Goal: Task Accomplishment & Management: Manage account settings

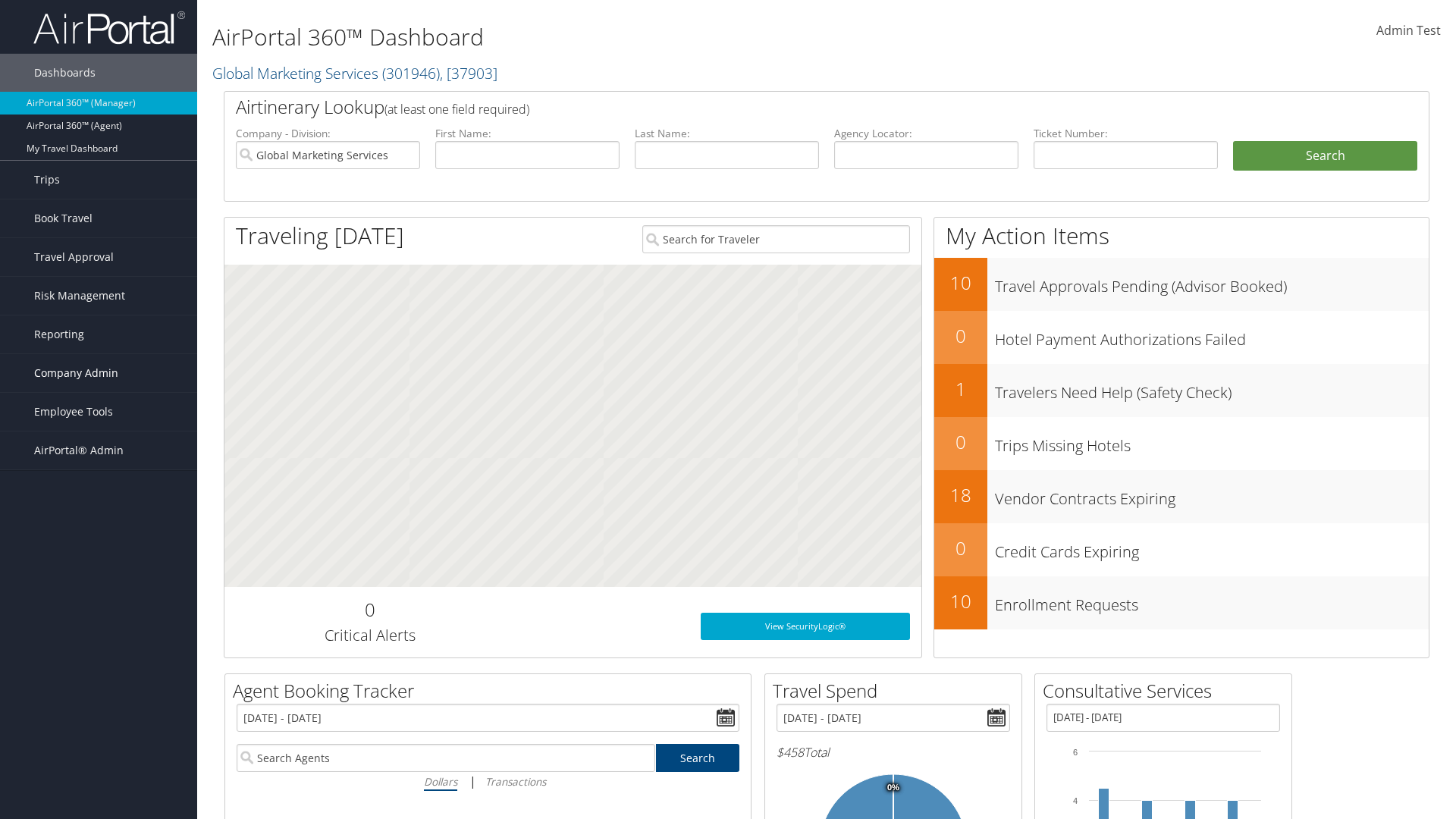
click at [99, 373] on span "Company Admin" at bounding box center [76, 373] width 84 height 38
click at [99, 563] on link "Travel Policy" at bounding box center [99, 563] width 197 height 22
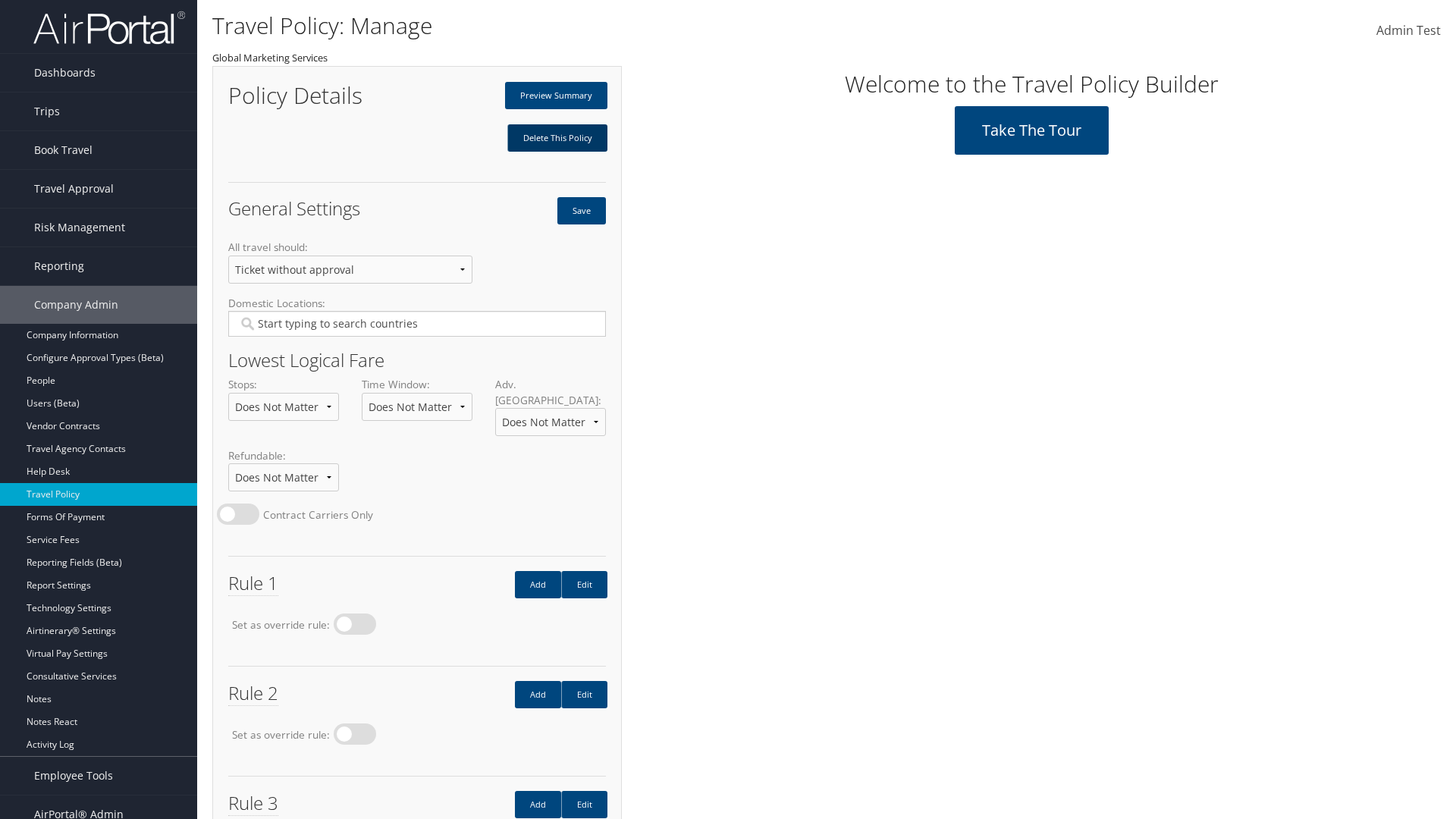
click at [557, 138] on link "Delete This Policy" at bounding box center [557, 138] width 100 height 27
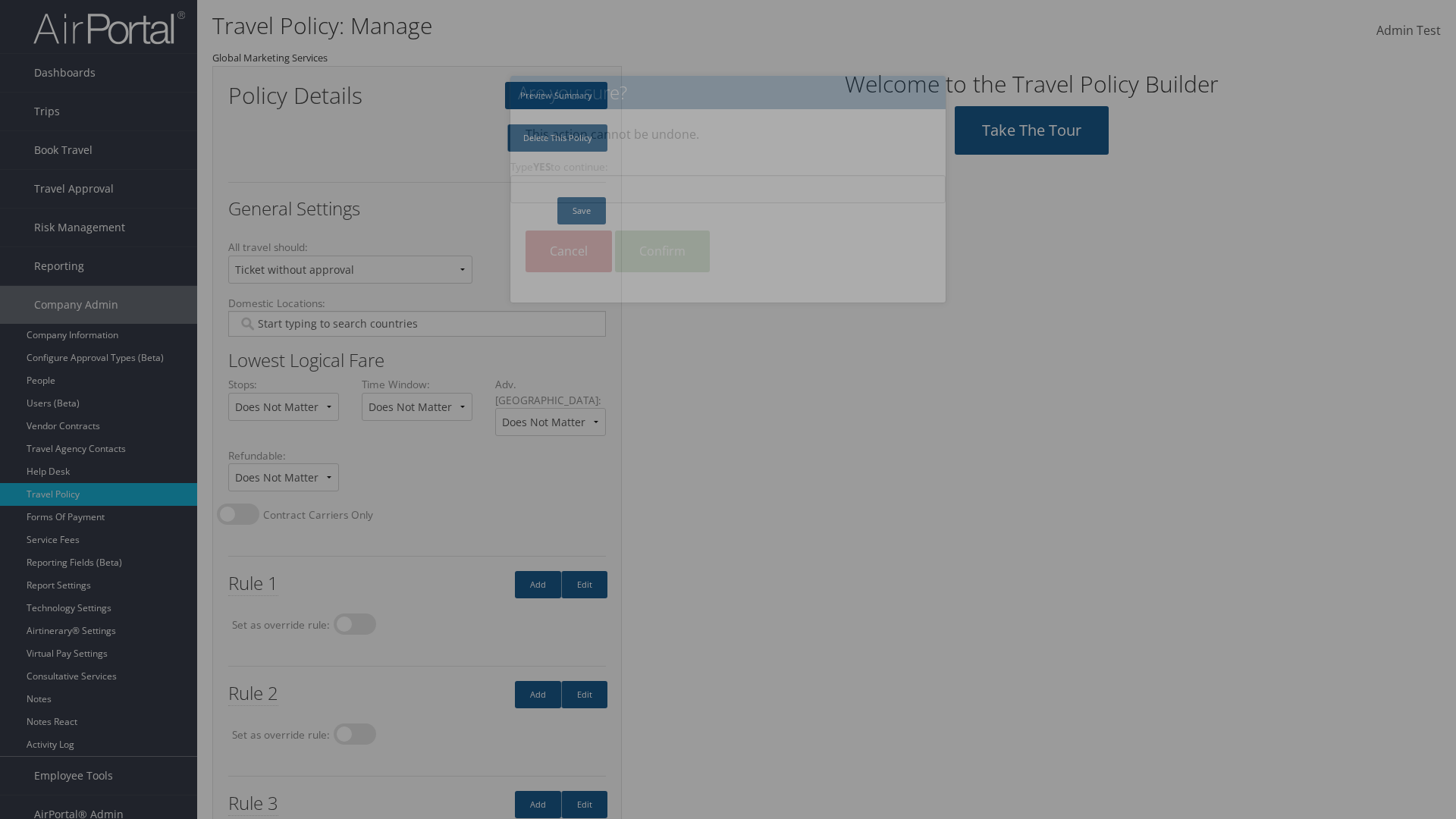
click at [728, 189] on input "Type YES to continue:" at bounding box center [728, 189] width 435 height 28
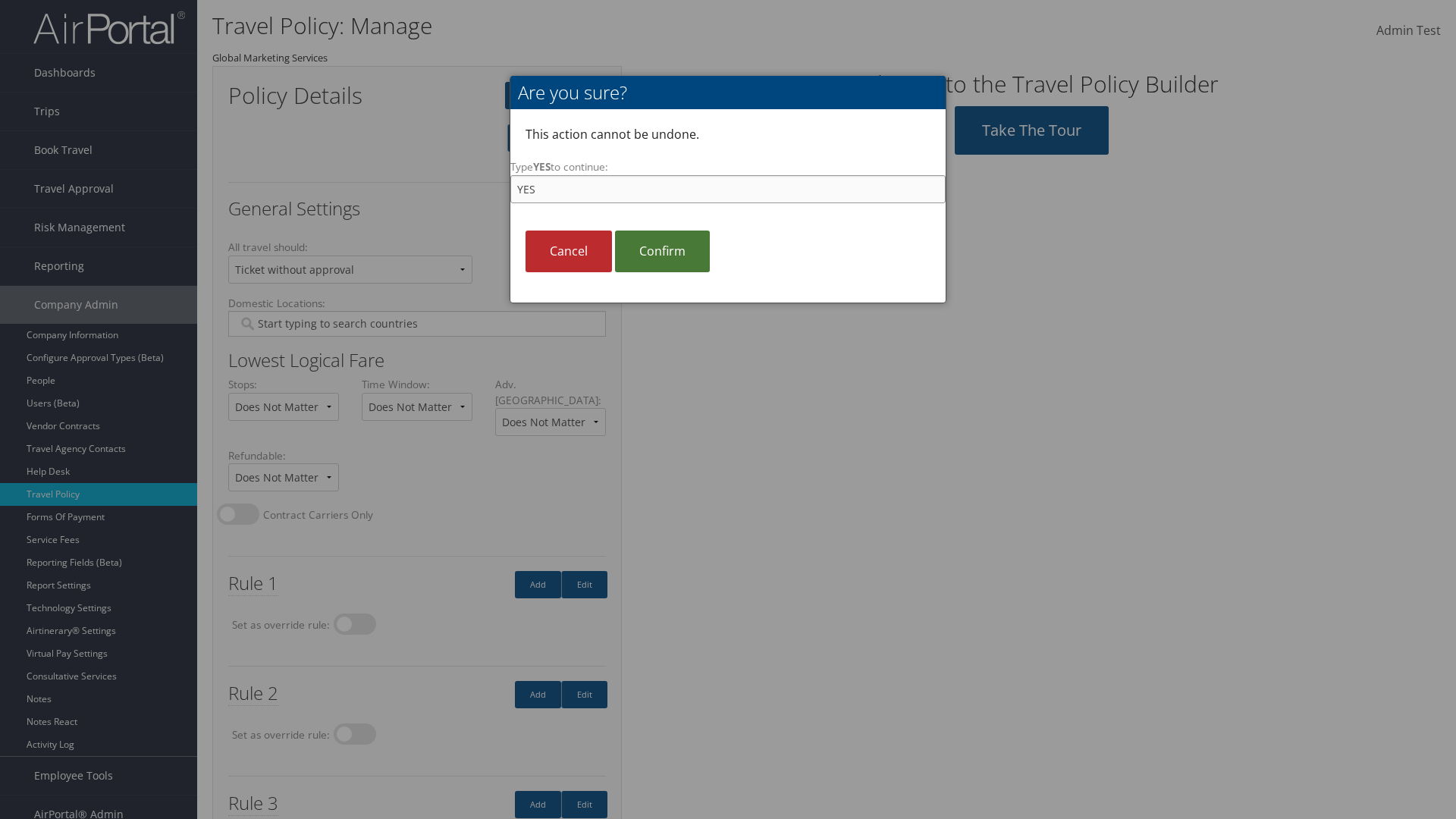
type input "YES"
click at [662, 251] on link "Confirm" at bounding box center [662, 252] width 95 height 42
